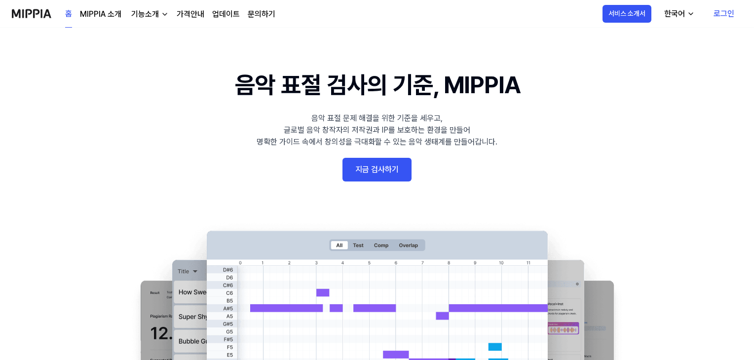
click at [383, 175] on link "지금 검사하기" at bounding box center [377, 170] width 69 height 24
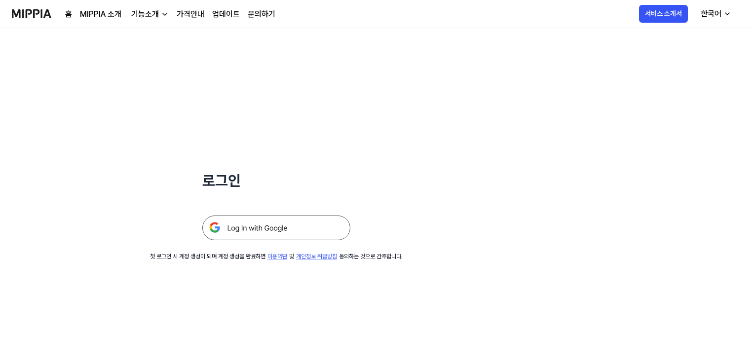
click at [332, 222] on img at bounding box center [276, 228] width 148 height 25
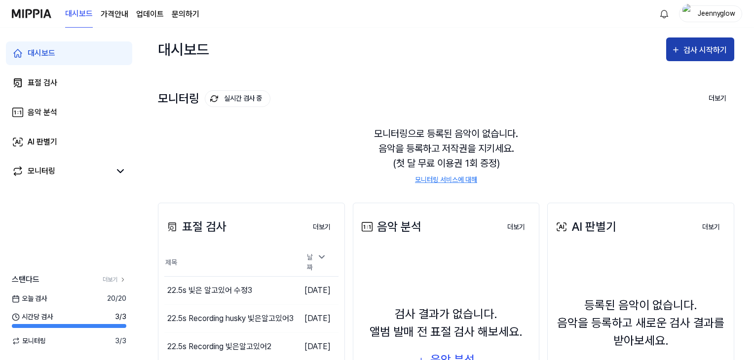
click at [689, 54] on div "검사 시작하기" at bounding box center [707, 50] width 46 height 13
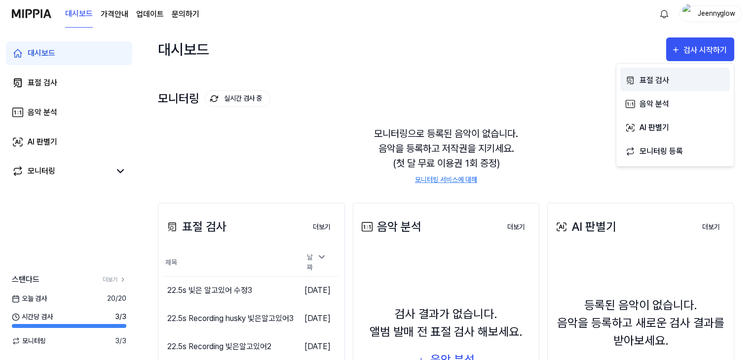
click at [665, 80] on div "표절 검사" at bounding box center [683, 80] width 86 height 13
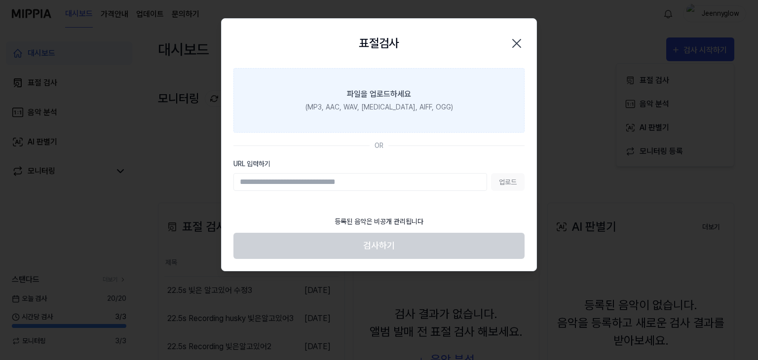
click at [390, 100] on label "파일을 업로드하세요 (MP3, AAC, WAV, [MEDICAL_DATA], AIFF, OGG)" at bounding box center [379, 100] width 291 height 65
click at [0, 0] on input "파일을 업로드하세요 (MP3, AAC, WAV, [MEDICAL_DATA], AIFF, OGG)" at bounding box center [0, 0] width 0 height 0
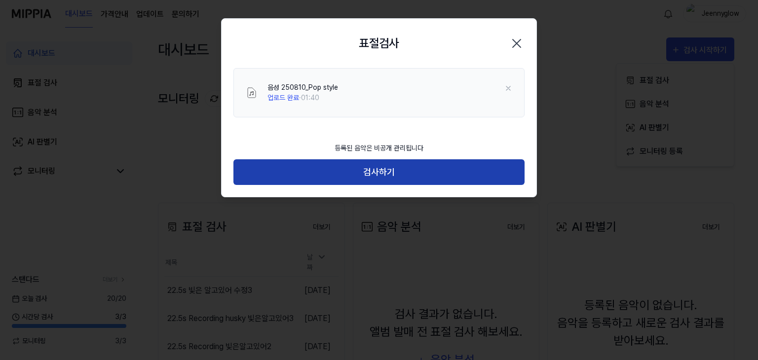
click at [399, 177] on button "검사하기" at bounding box center [379, 172] width 291 height 26
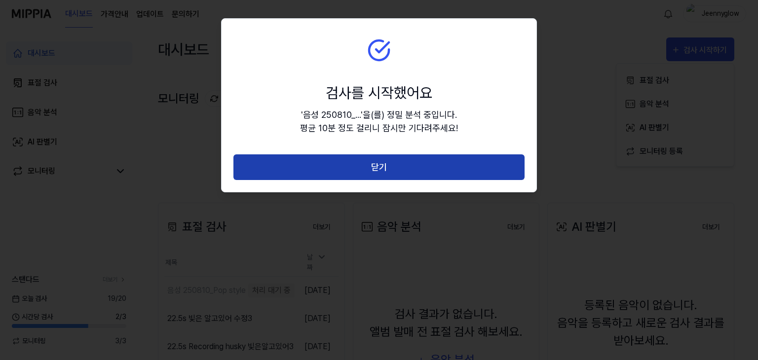
click at [399, 172] on button "닫기" at bounding box center [379, 168] width 291 height 26
